Goal: Information Seeking & Learning: Learn about a topic

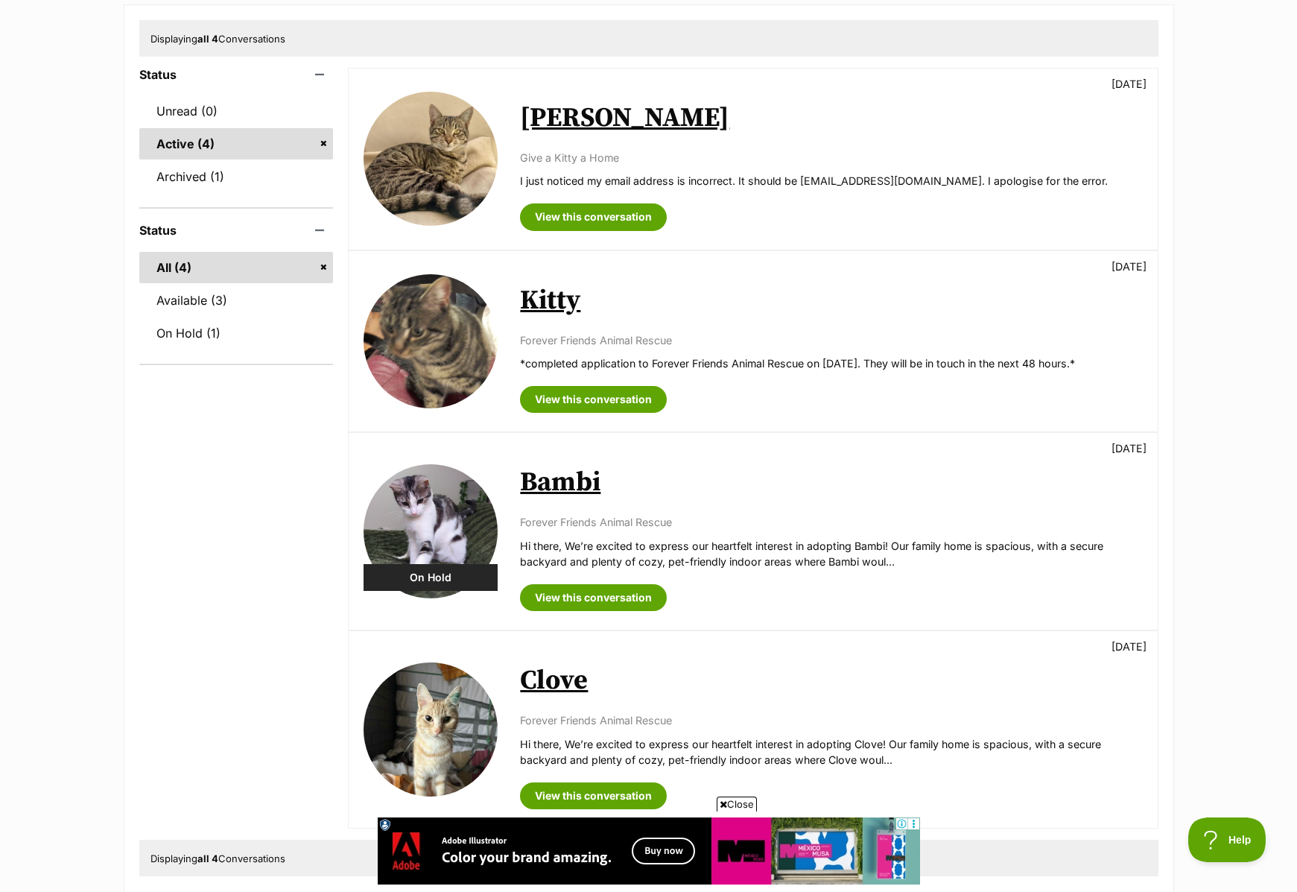
scroll to position [169, 0]
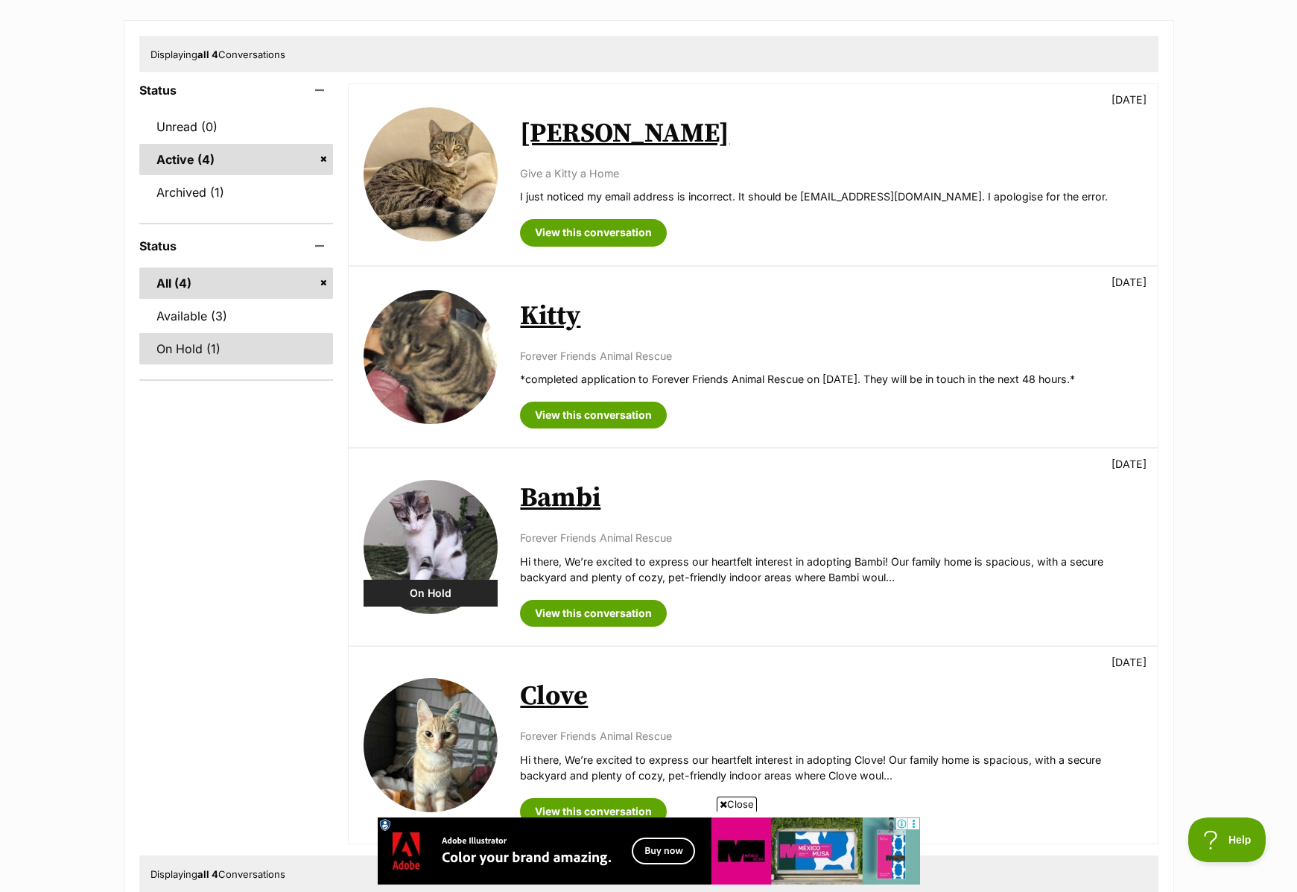
click at [177, 343] on link "On Hold (1)" at bounding box center [236, 348] width 194 height 31
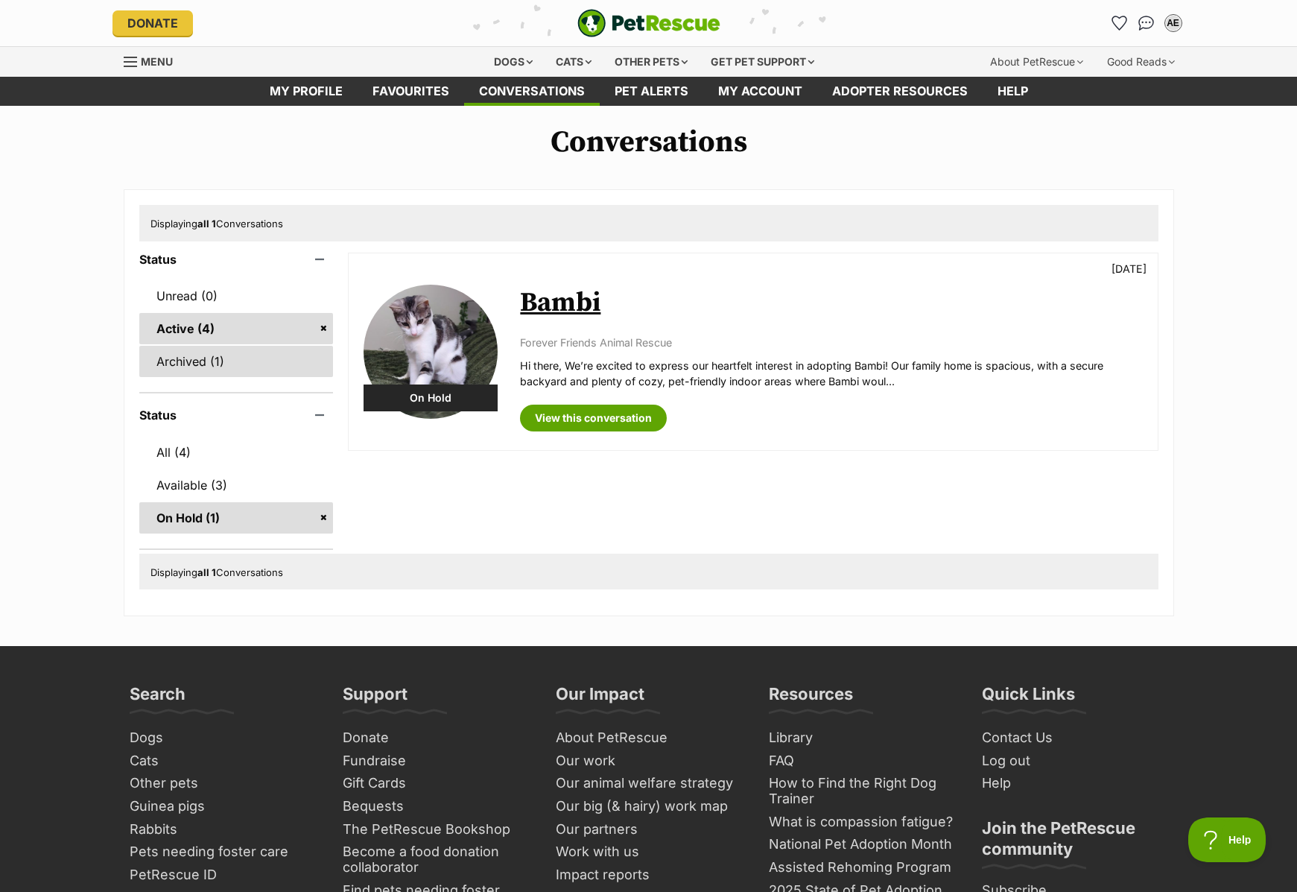
click at [180, 360] on link "Archived (1)" at bounding box center [236, 361] width 194 height 31
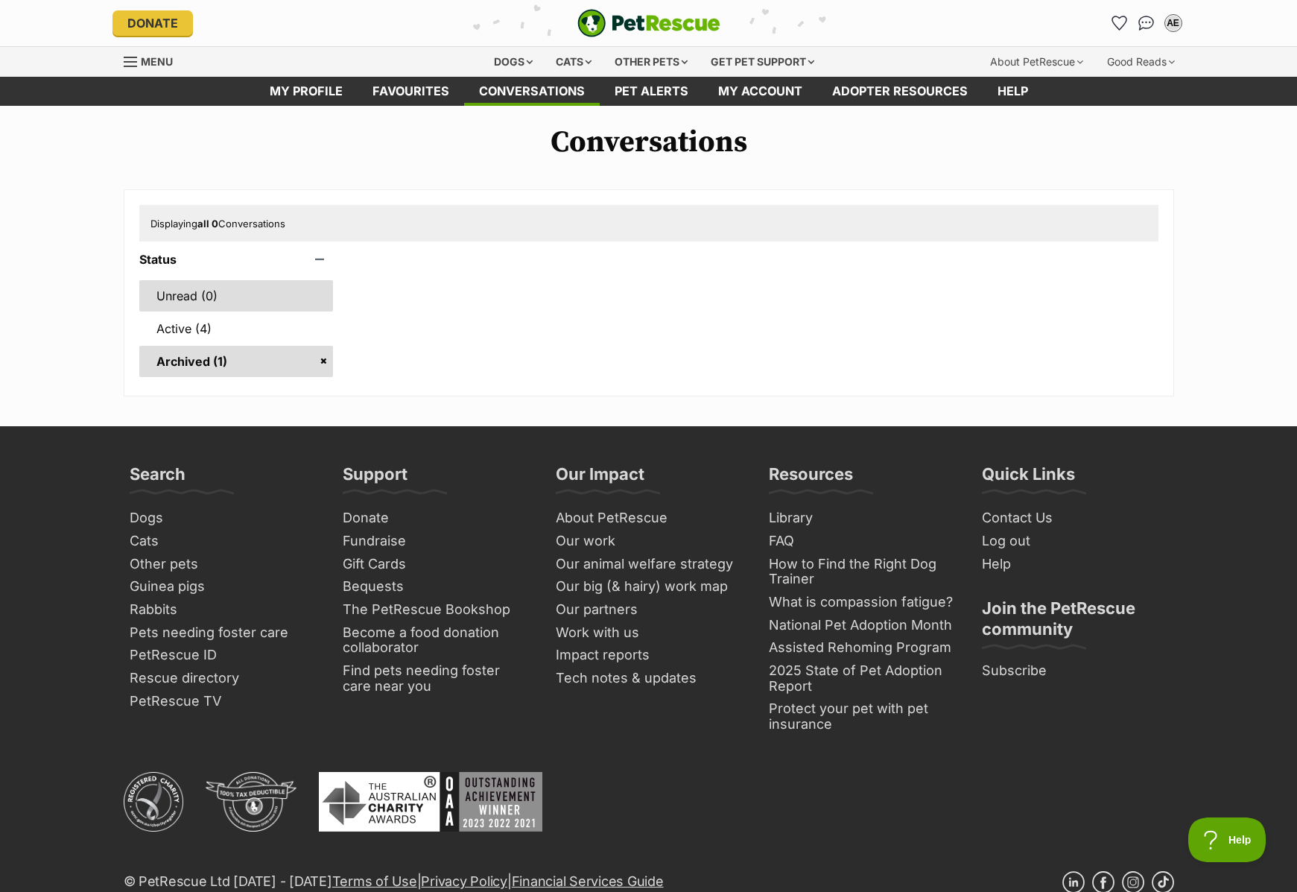
click at [183, 297] on link "Unread (0)" at bounding box center [236, 295] width 194 height 31
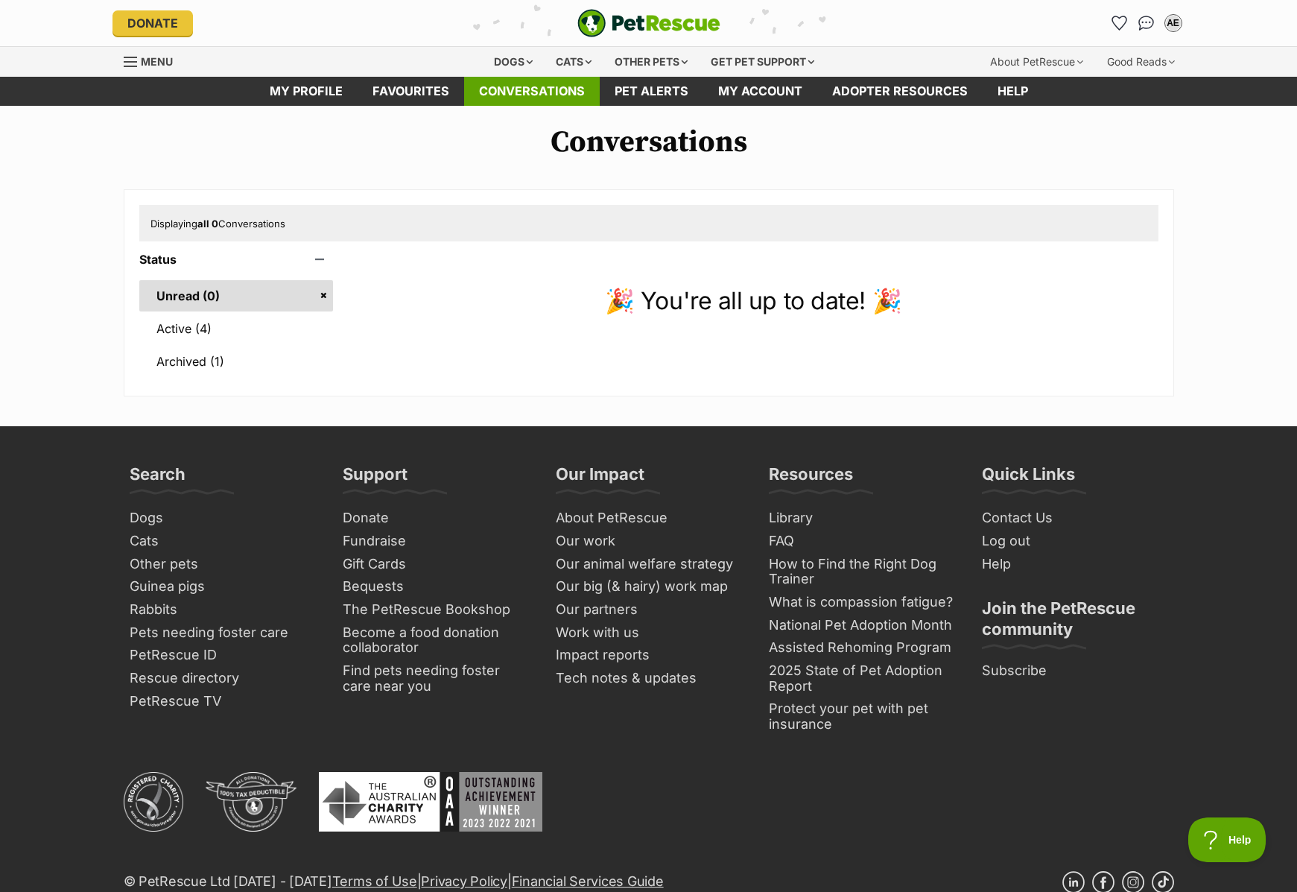
click at [554, 90] on link "Conversations" at bounding box center [532, 91] width 136 height 29
click at [179, 325] on link "Active (4)" at bounding box center [236, 328] width 194 height 31
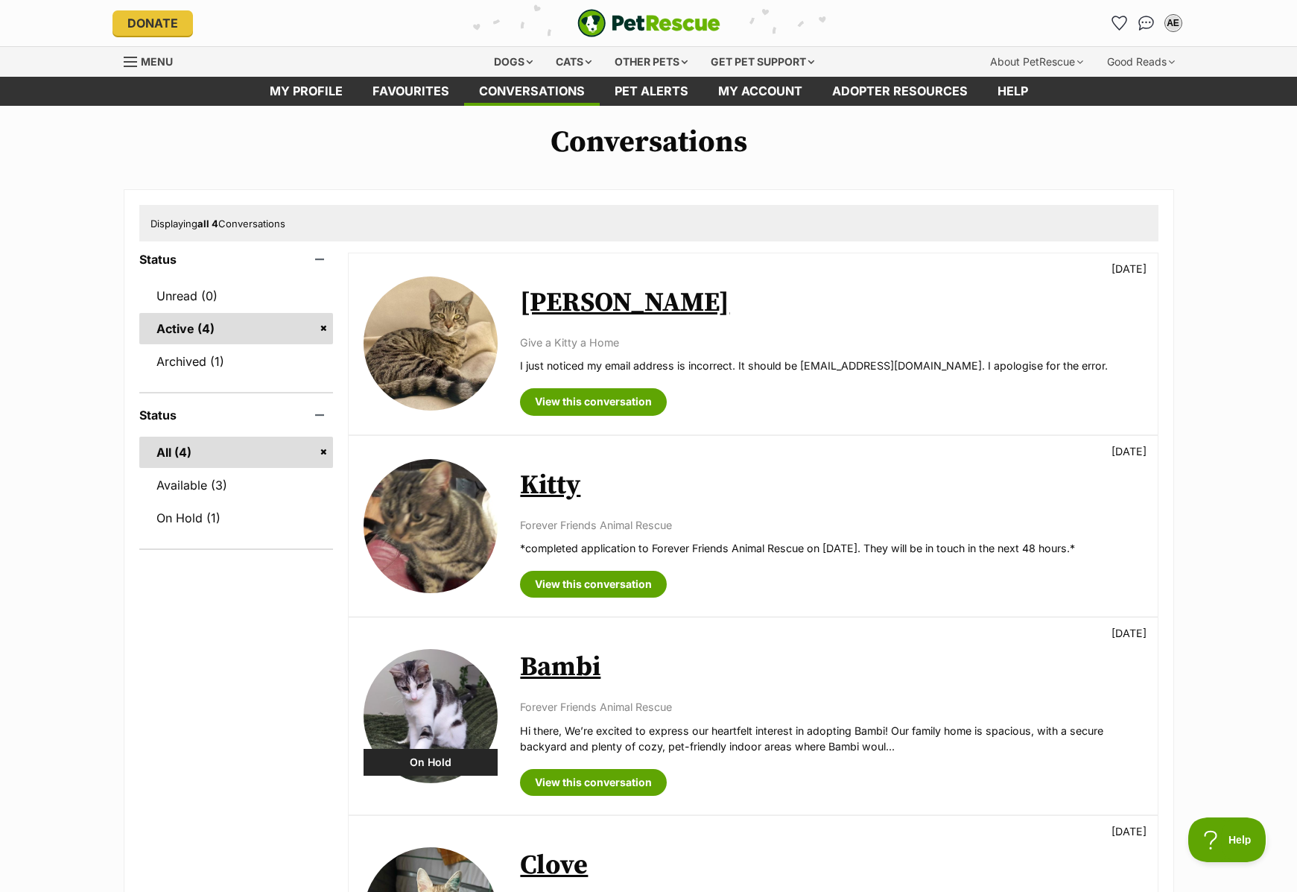
click at [565, 294] on link "Millie" at bounding box center [624, 303] width 209 height 34
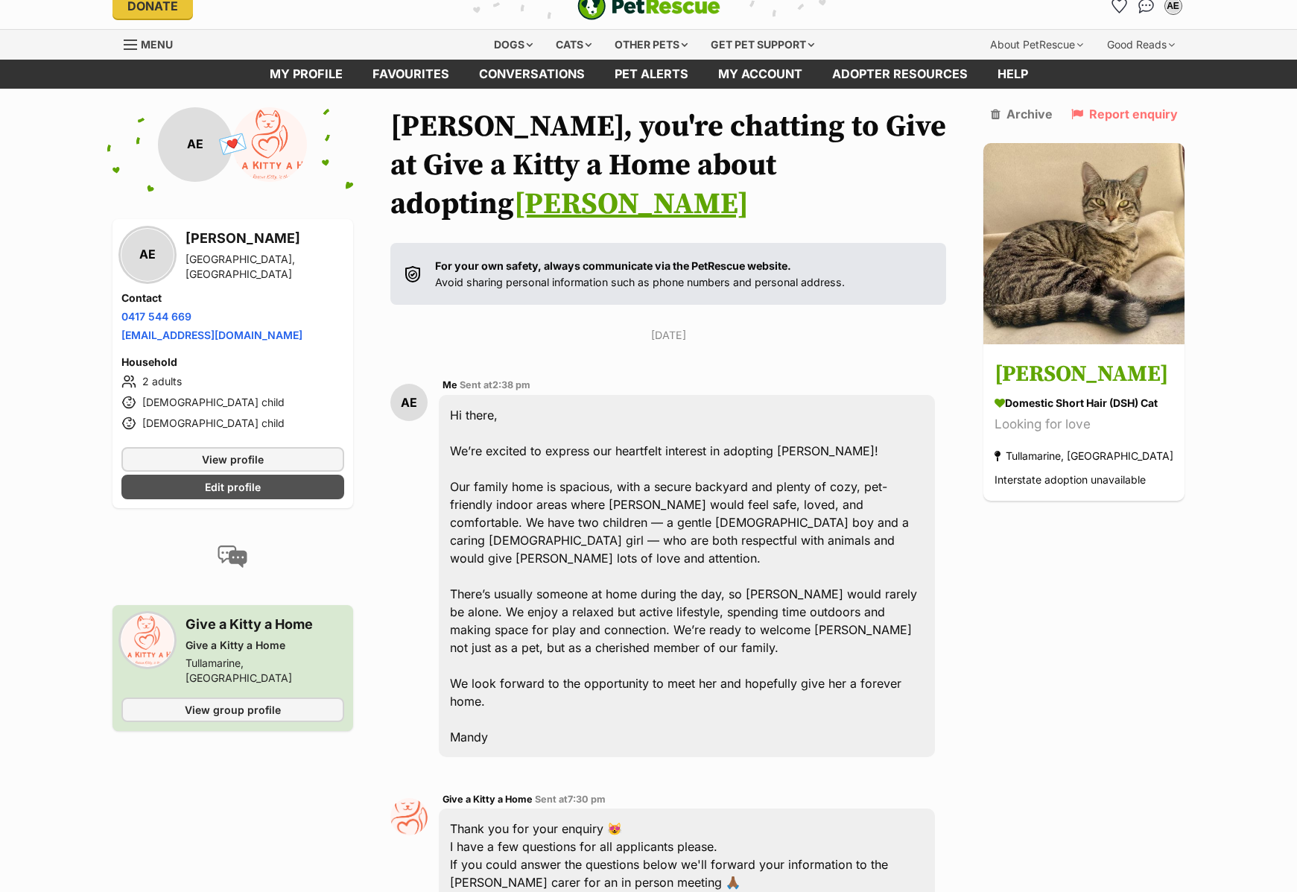
scroll to position [17, 0]
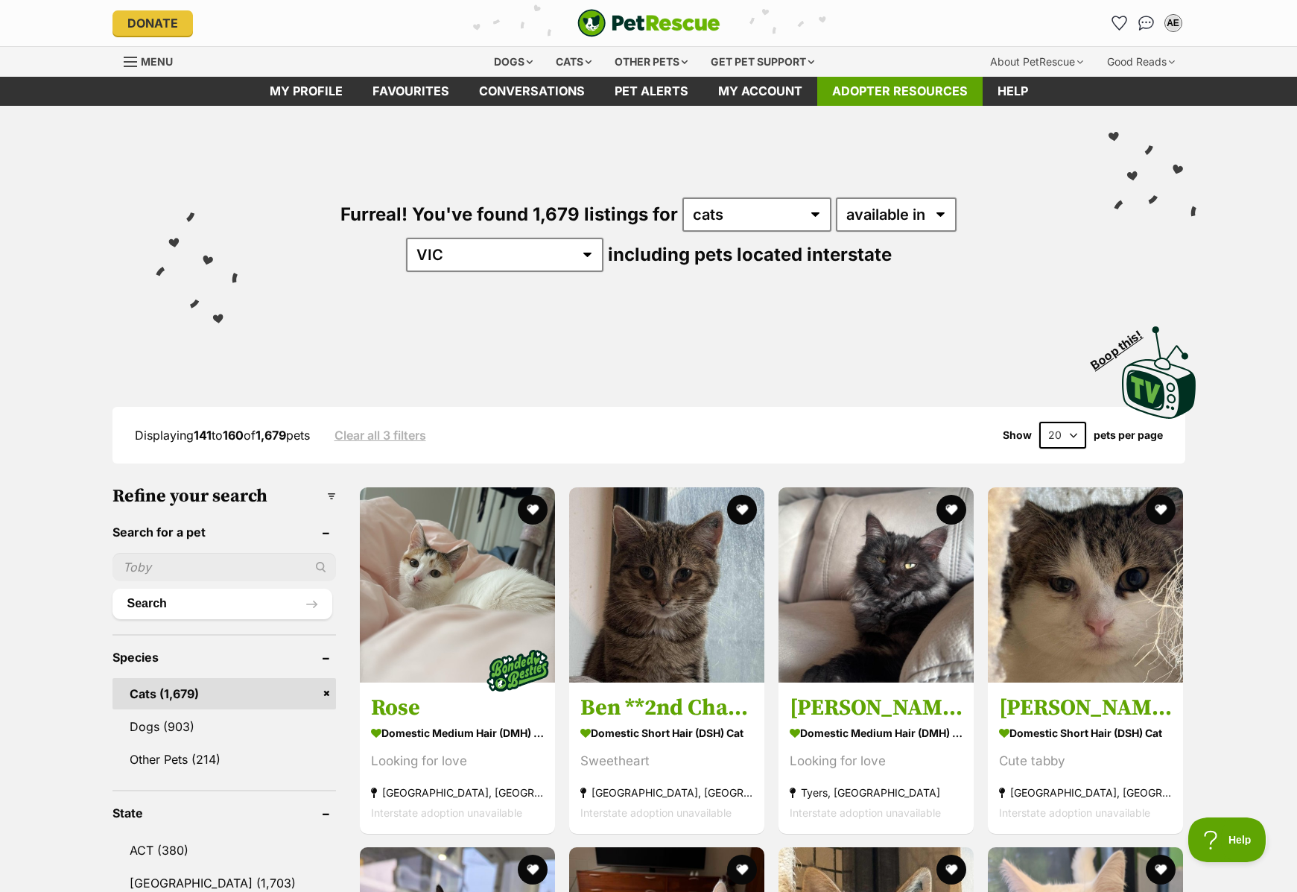
click at [849, 92] on link "Adopter resources" at bounding box center [899, 91] width 165 height 29
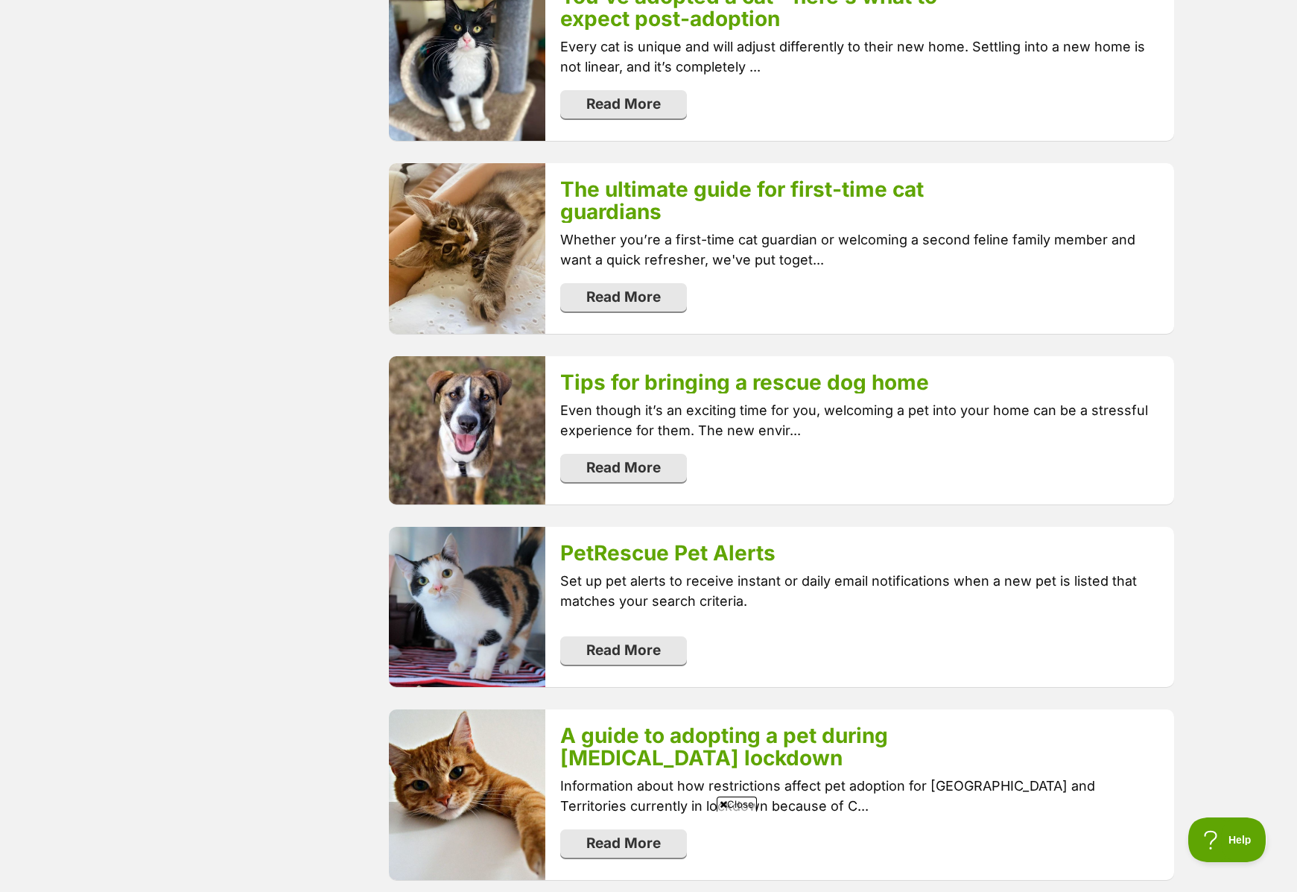
scroll to position [1240, 0]
click at [720, 191] on link "The ultimate guide for first-time cat guardians" at bounding box center [742, 201] width 364 height 48
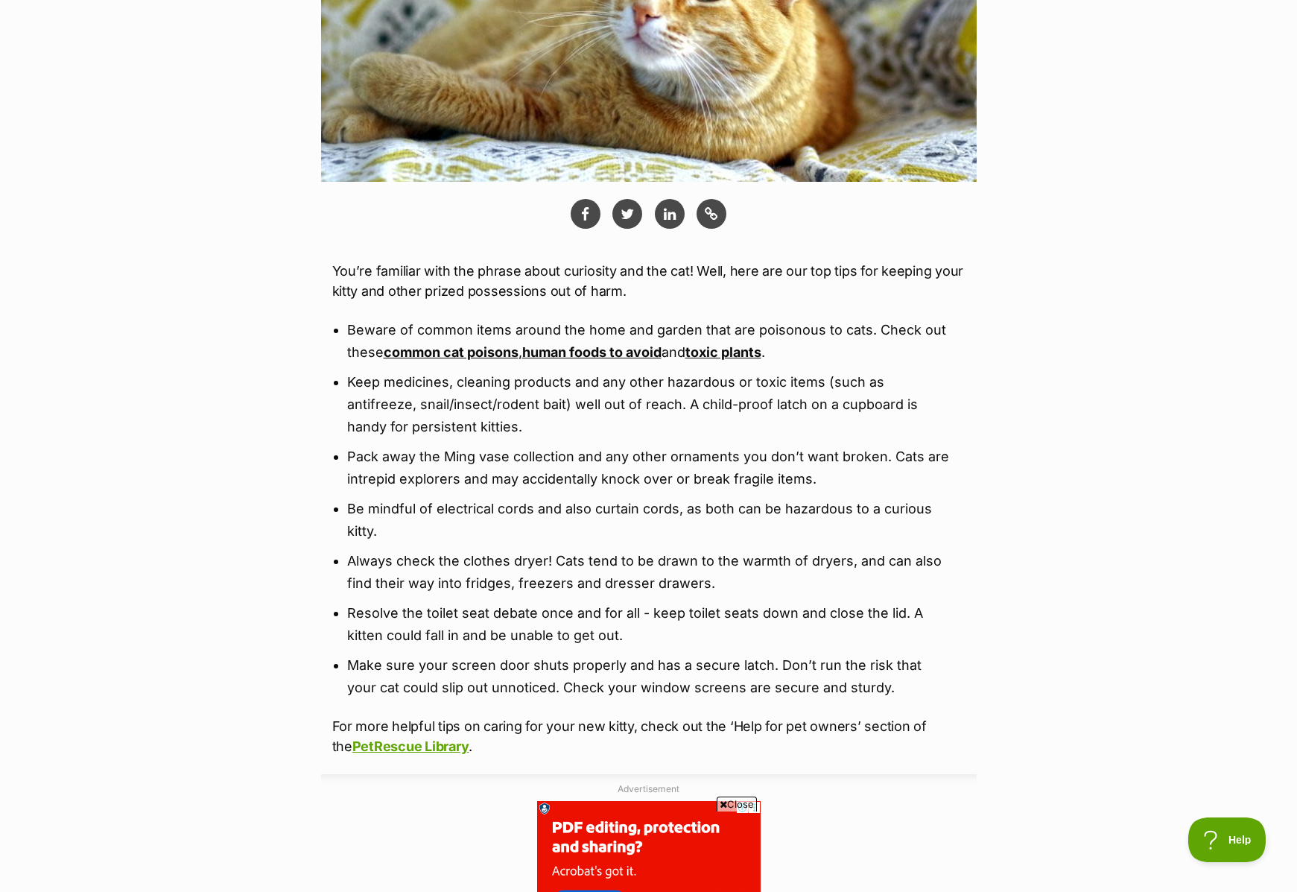
scroll to position [563, 0]
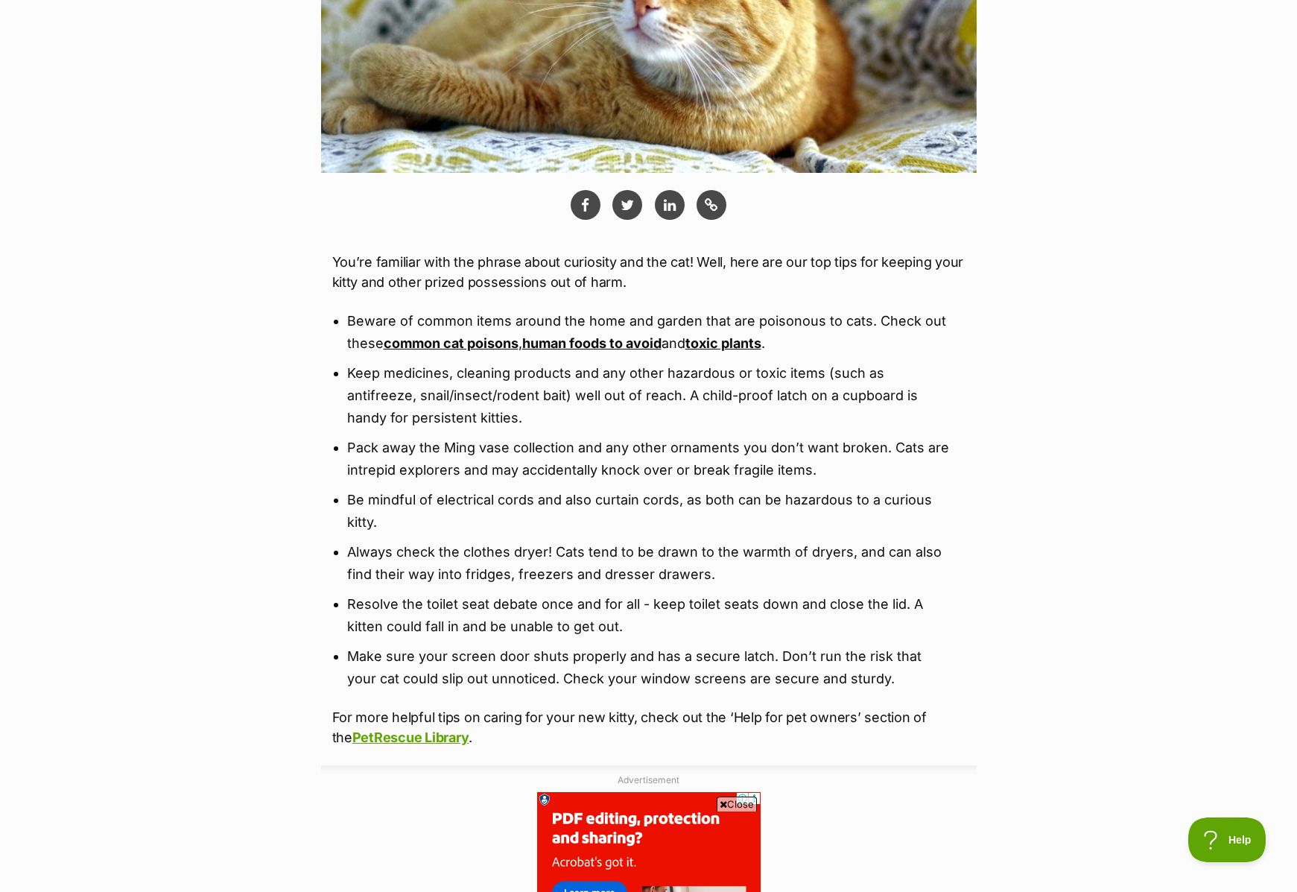
click at [565, 342] on link "human foods to avoid" at bounding box center [591, 343] width 139 height 16
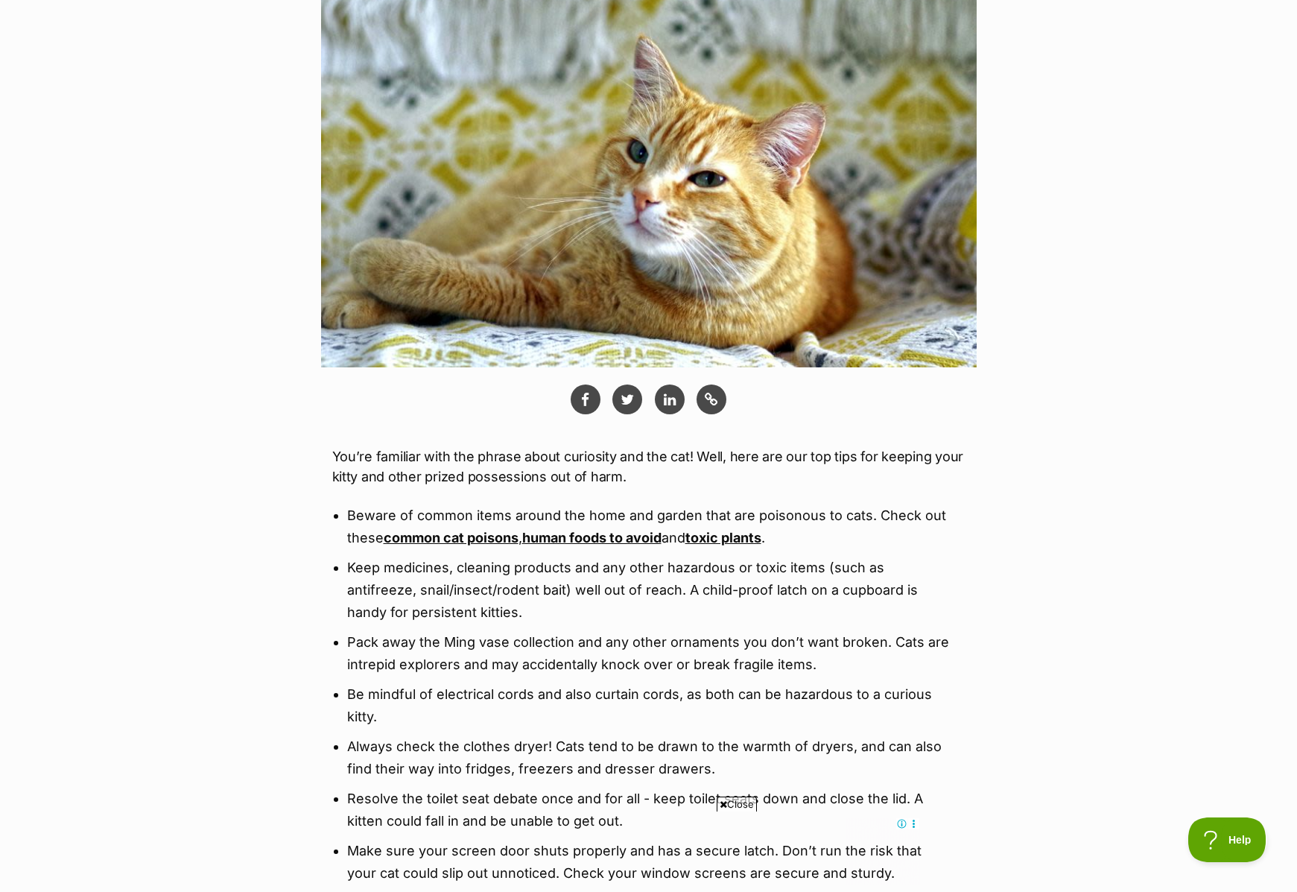
scroll to position [367, 0]
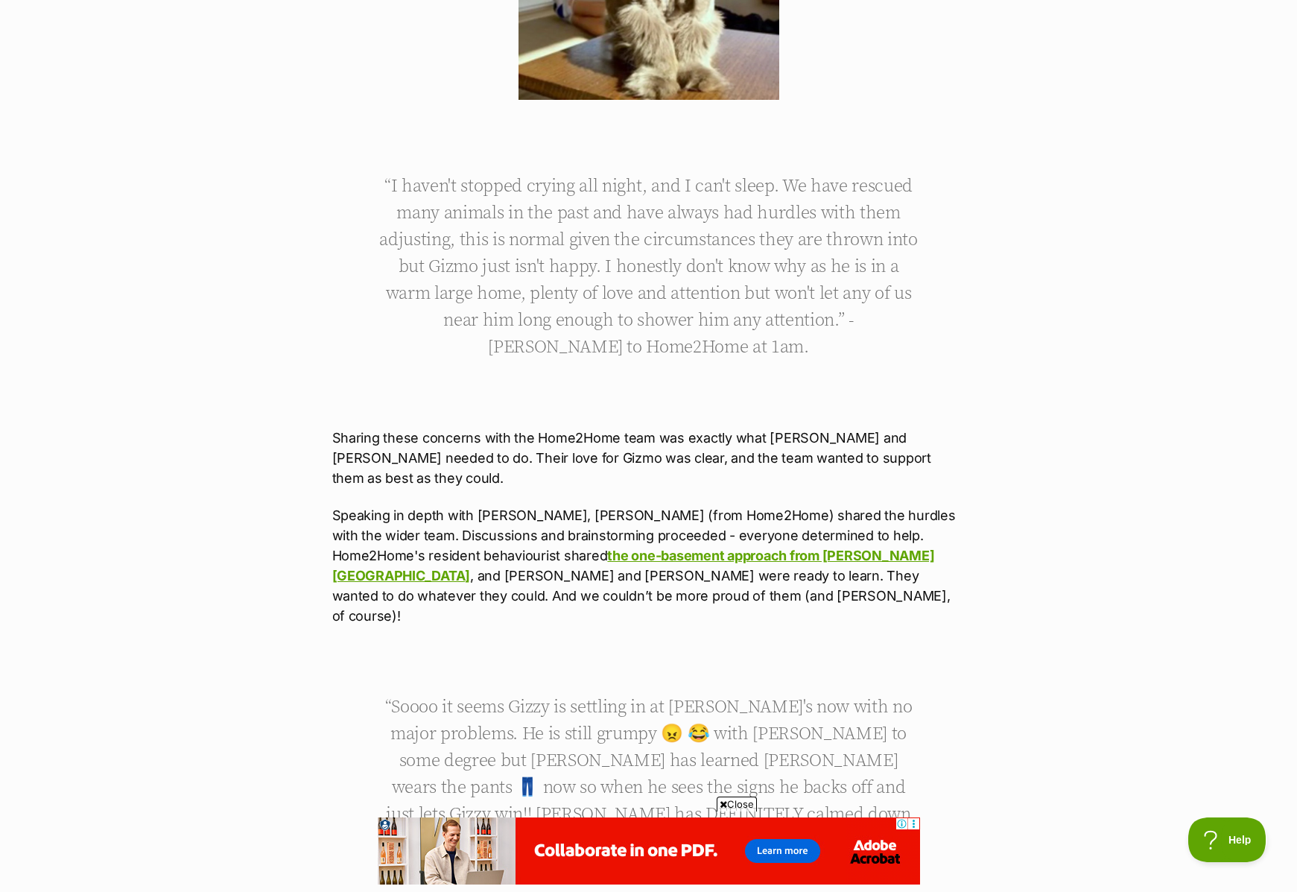
scroll to position [1829, 0]
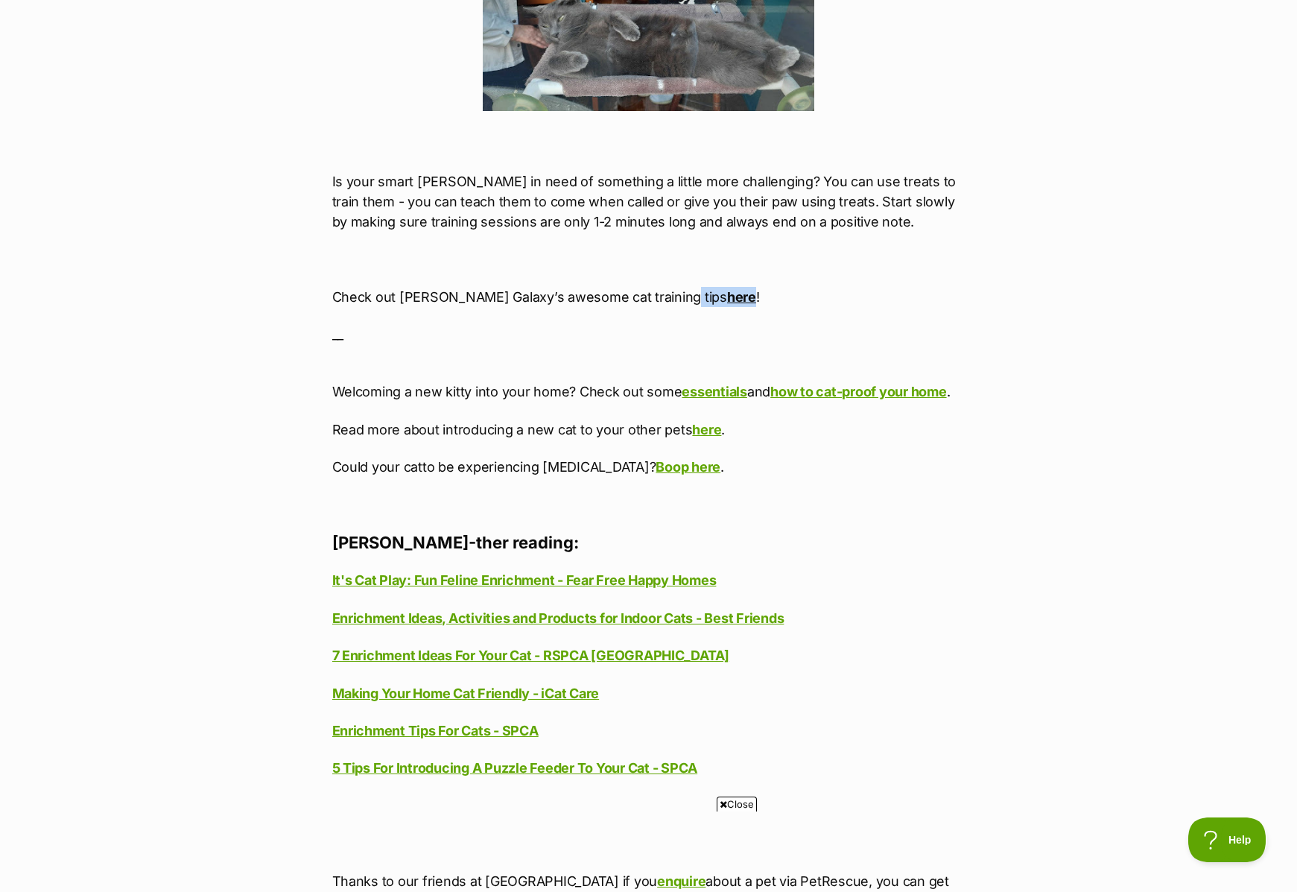
scroll to position [4654, 1]
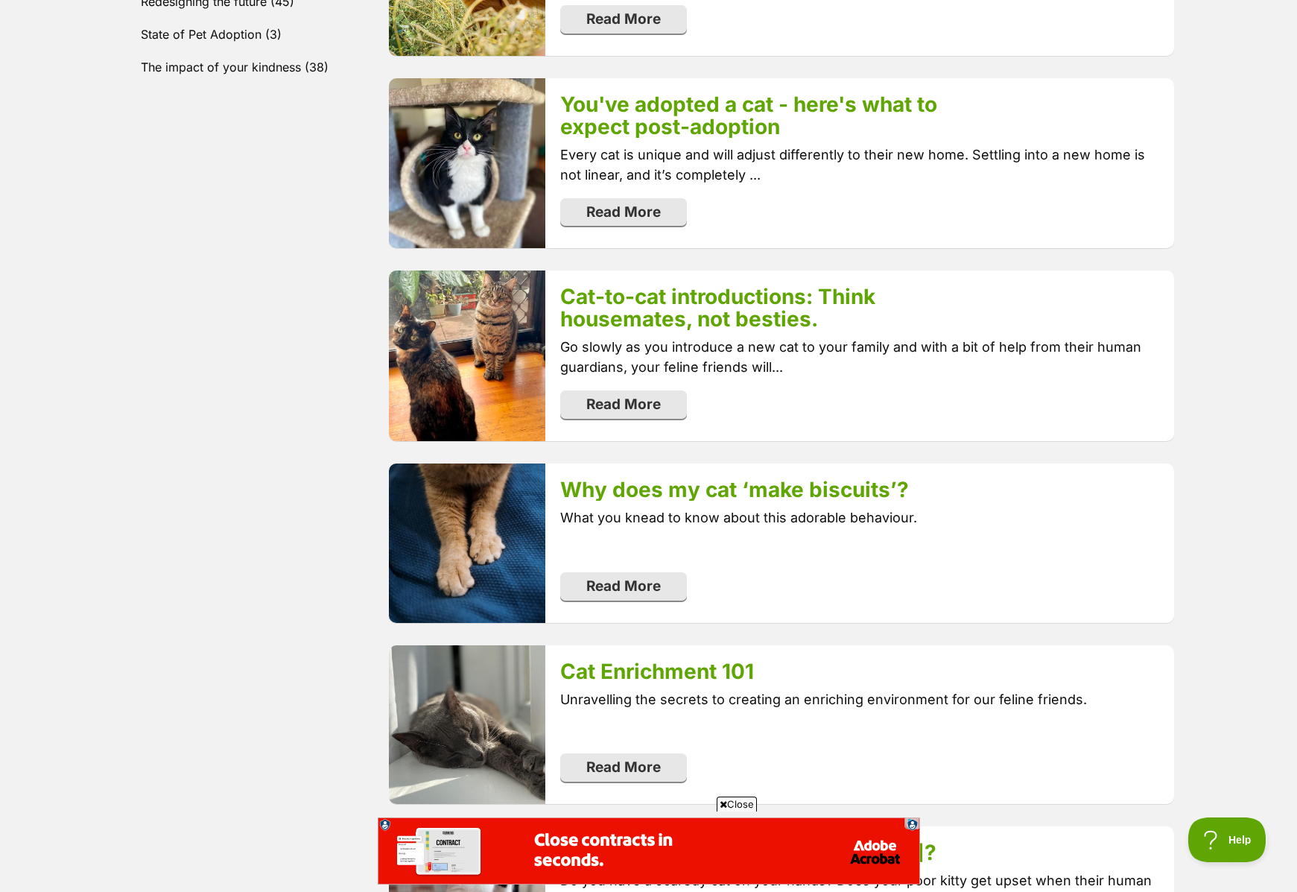
scroll to position [940, 0]
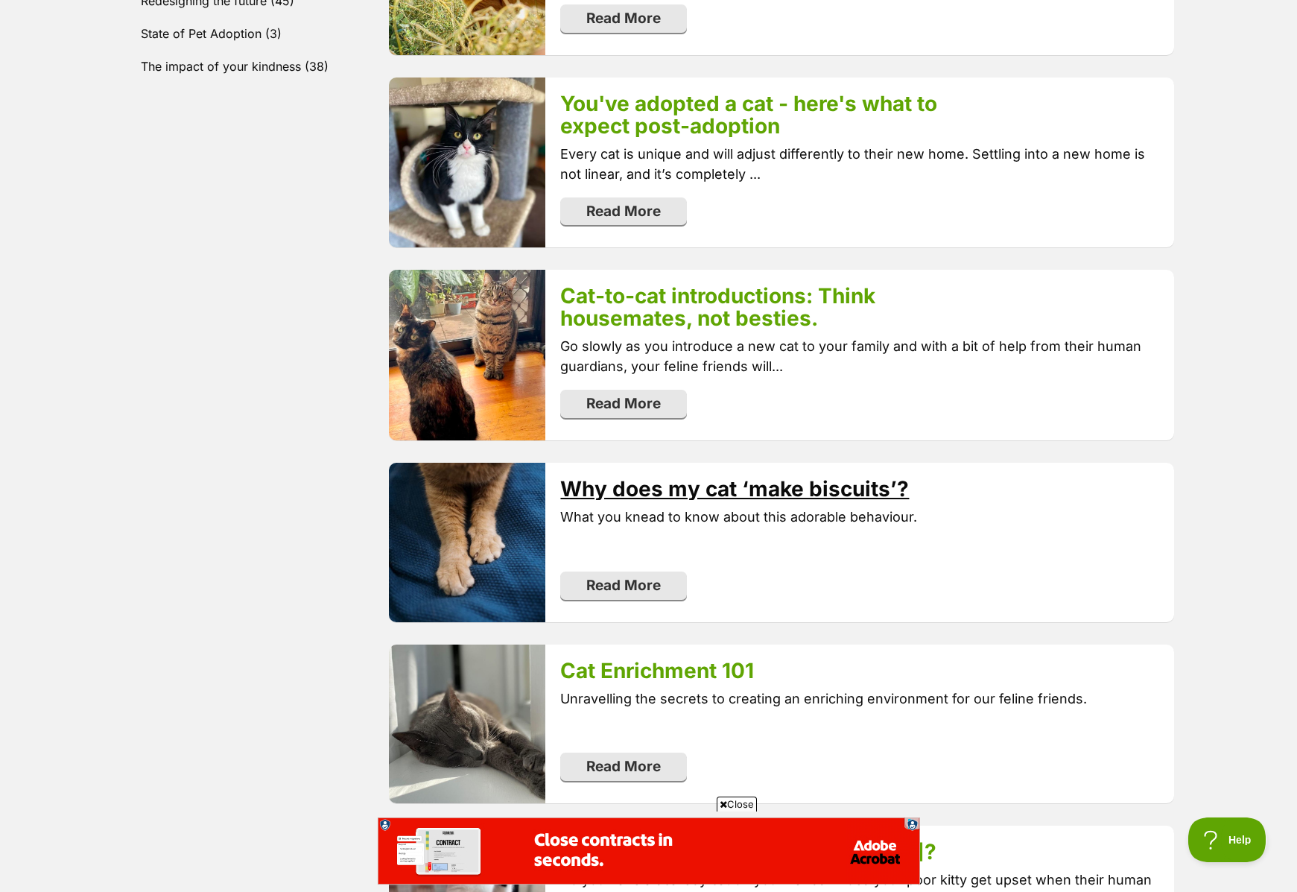
click at [760, 484] on link "Why does my cat ‘make biscuits’?" at bounding box center [734, 488] width 349 height 25
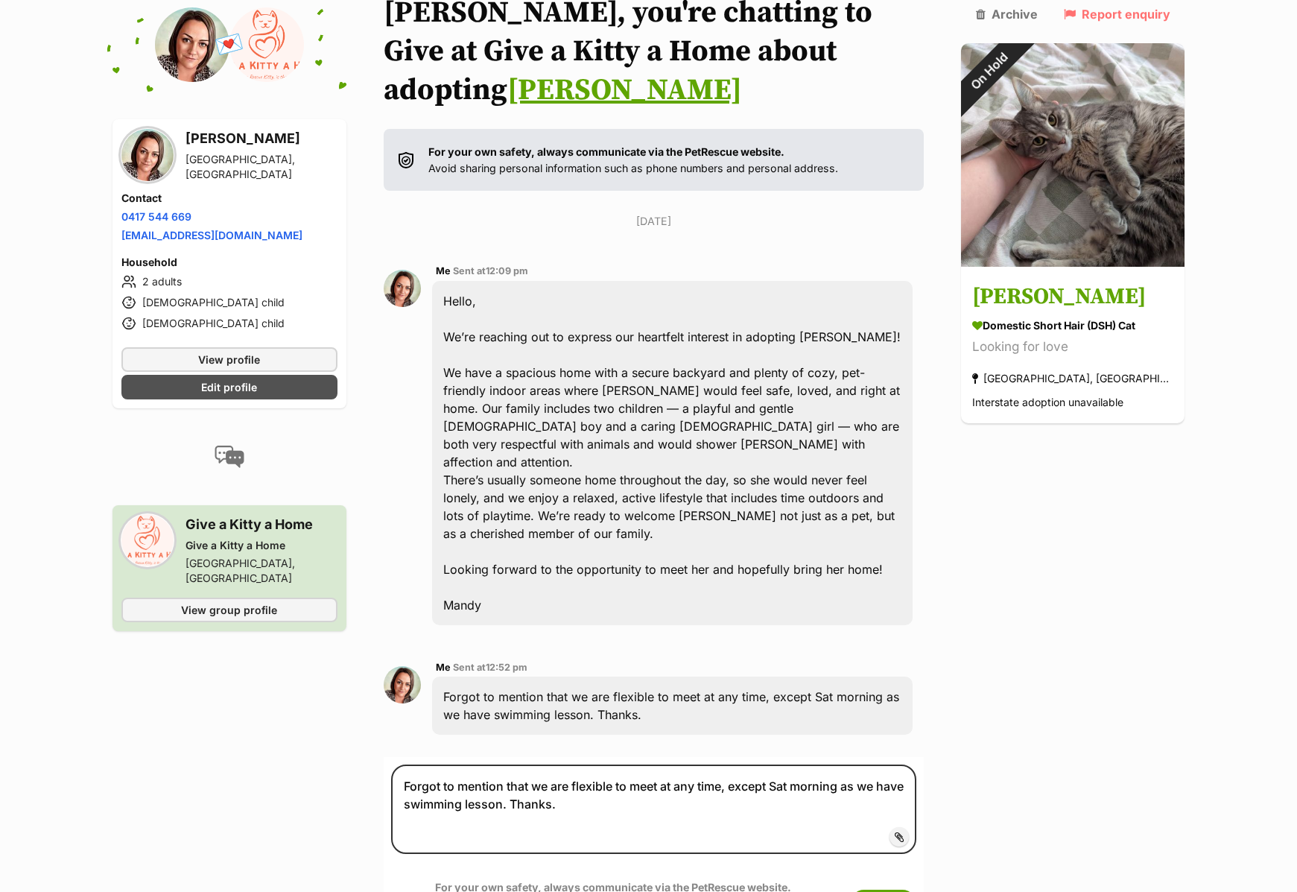
scroll to position [130, 0]
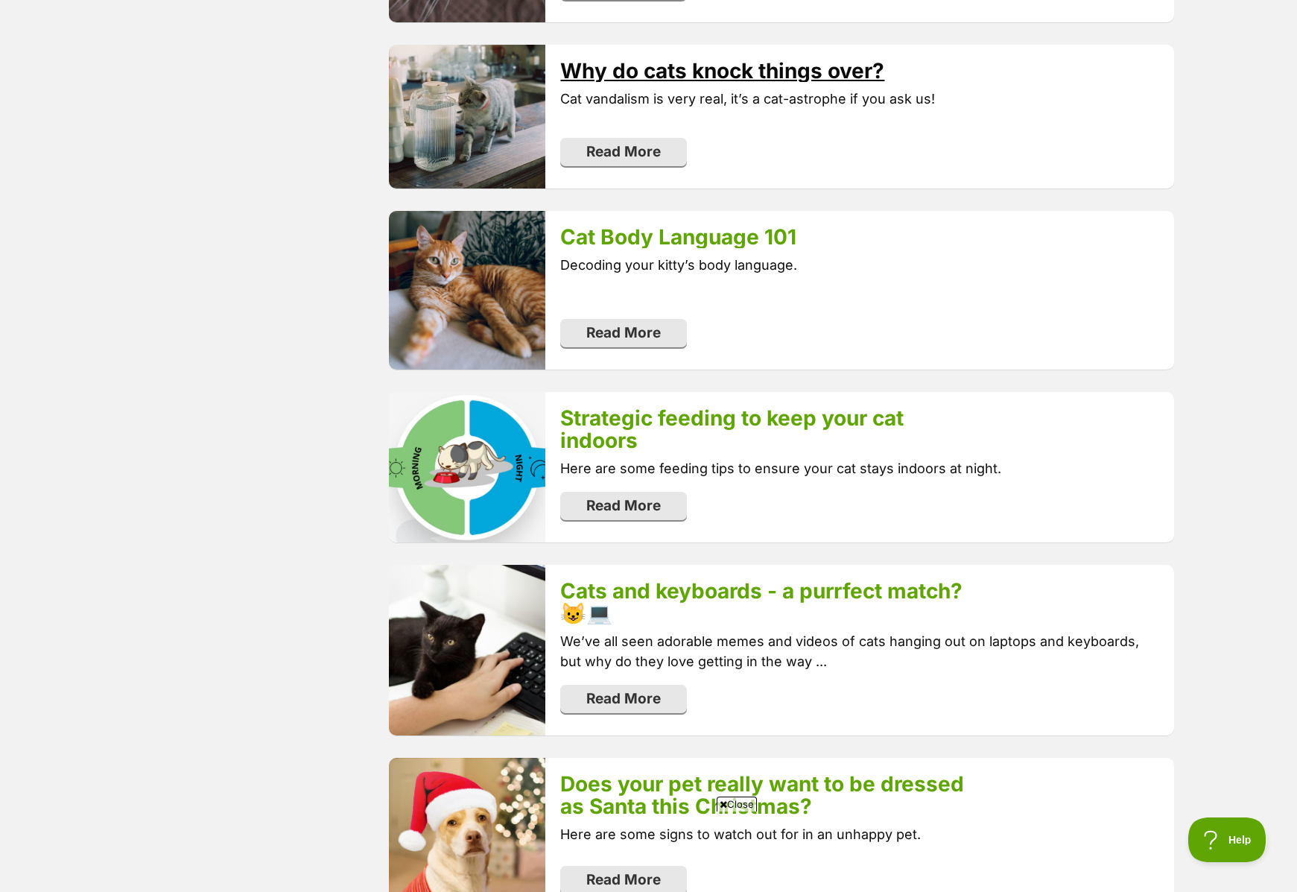
scroll to position [2094, 0]
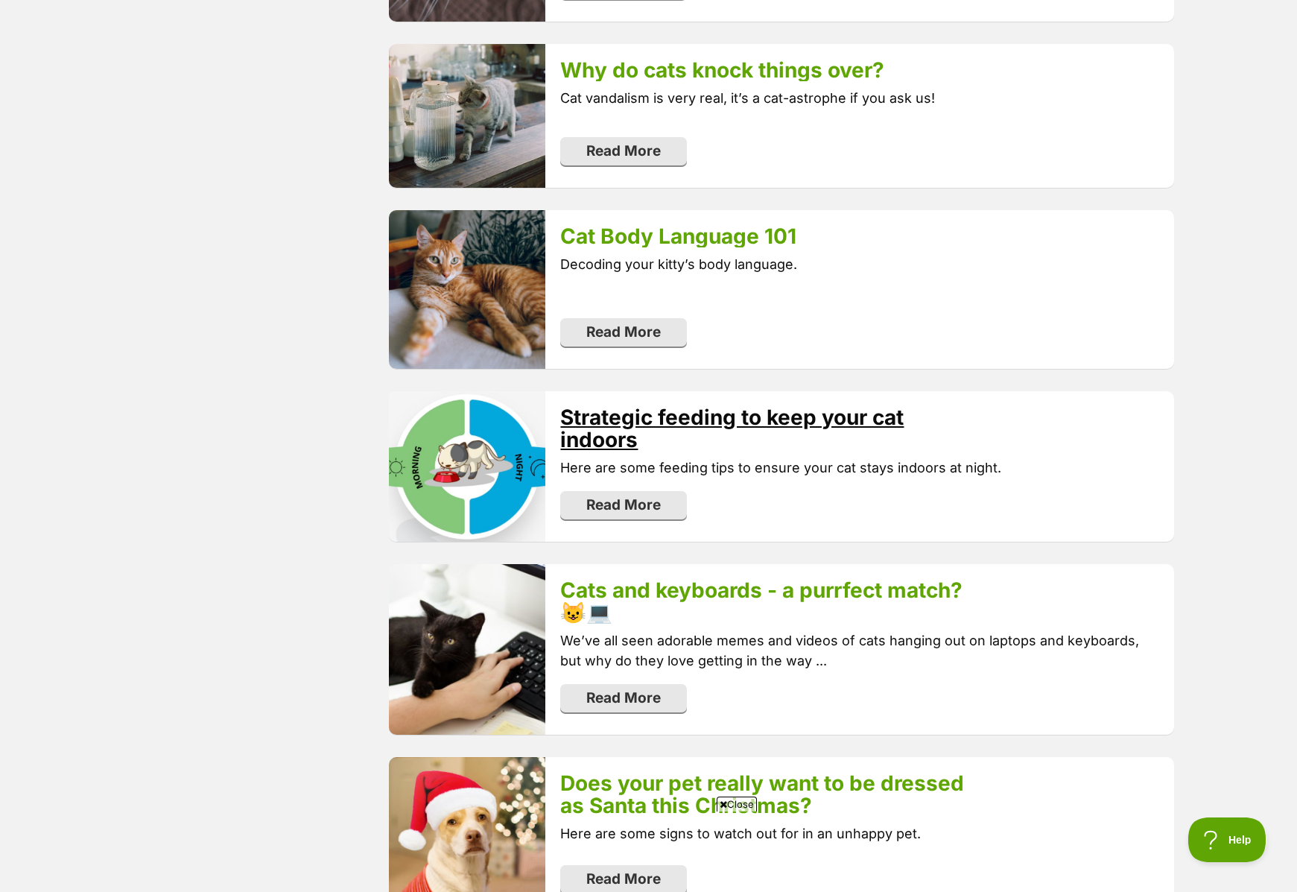
click at [862, 405] on link "Strategic feeding to keep your cat indoors" at bounding box center [731, 429] width 343 height 48
